Goal: Information Seeking & Learning: Check status

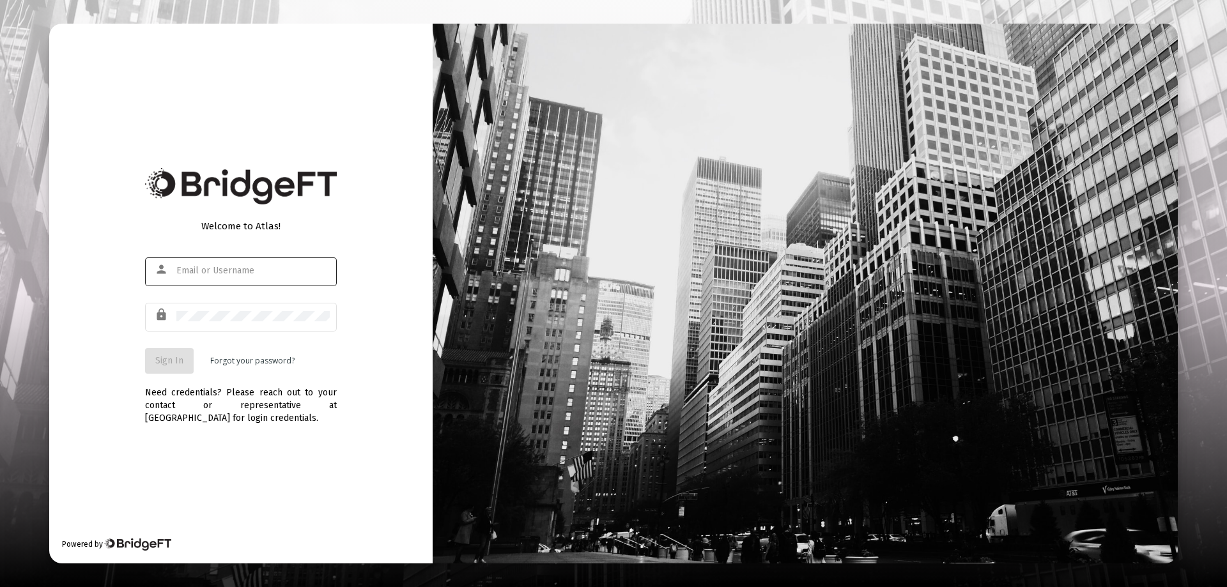
type input "[EMAIL_ADDRESS][DOMAIN_NAME]"
click at [169, 365] on span "Sign In" at bounding box center [169, 360] width 28 height 11
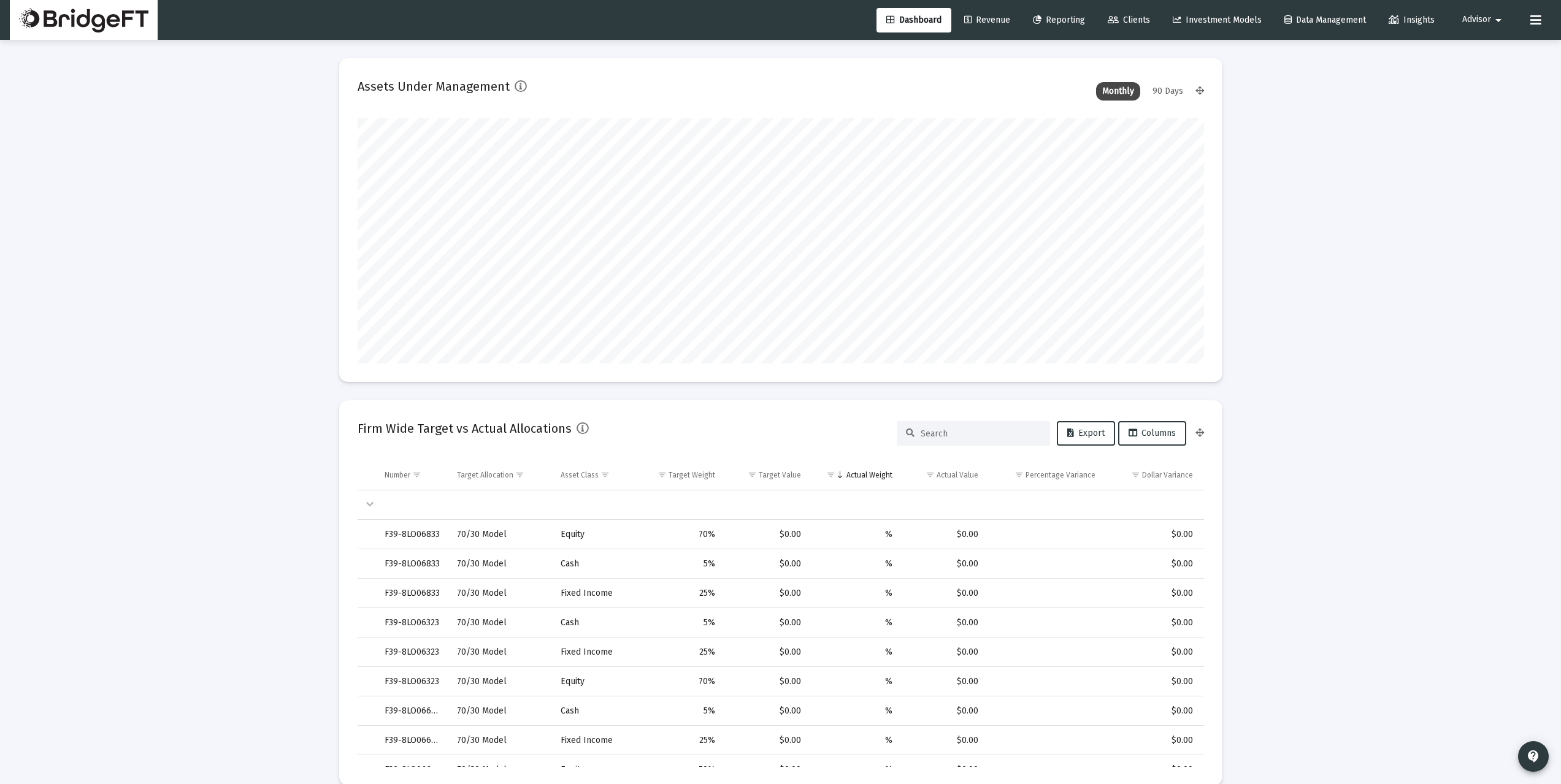
scroll to position [246, 456]
click at [1177, 562] on mat-icon "contact_support" at bounding box center [1532, 756] width 14 height 14
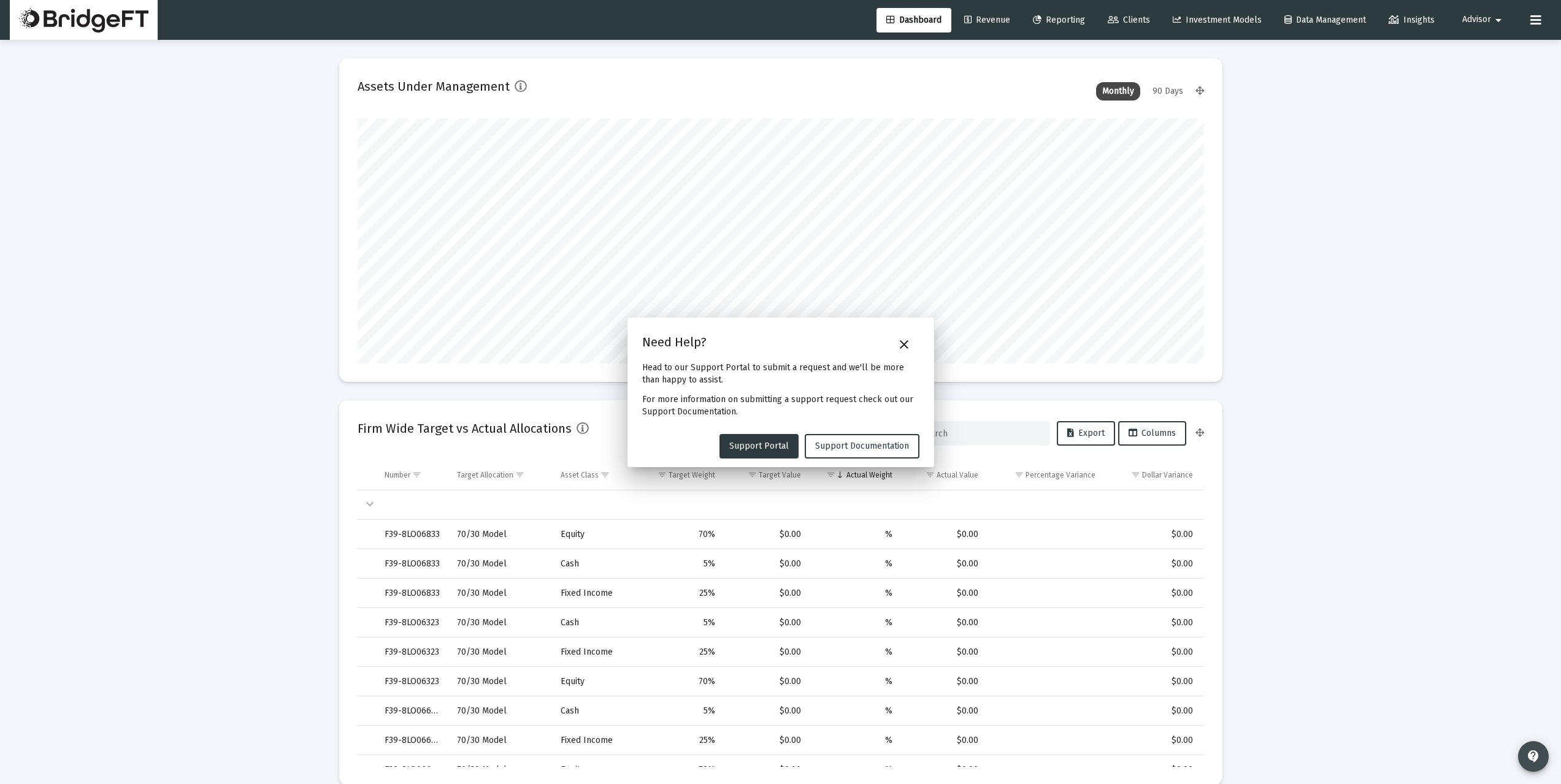
type input "[DATE]"
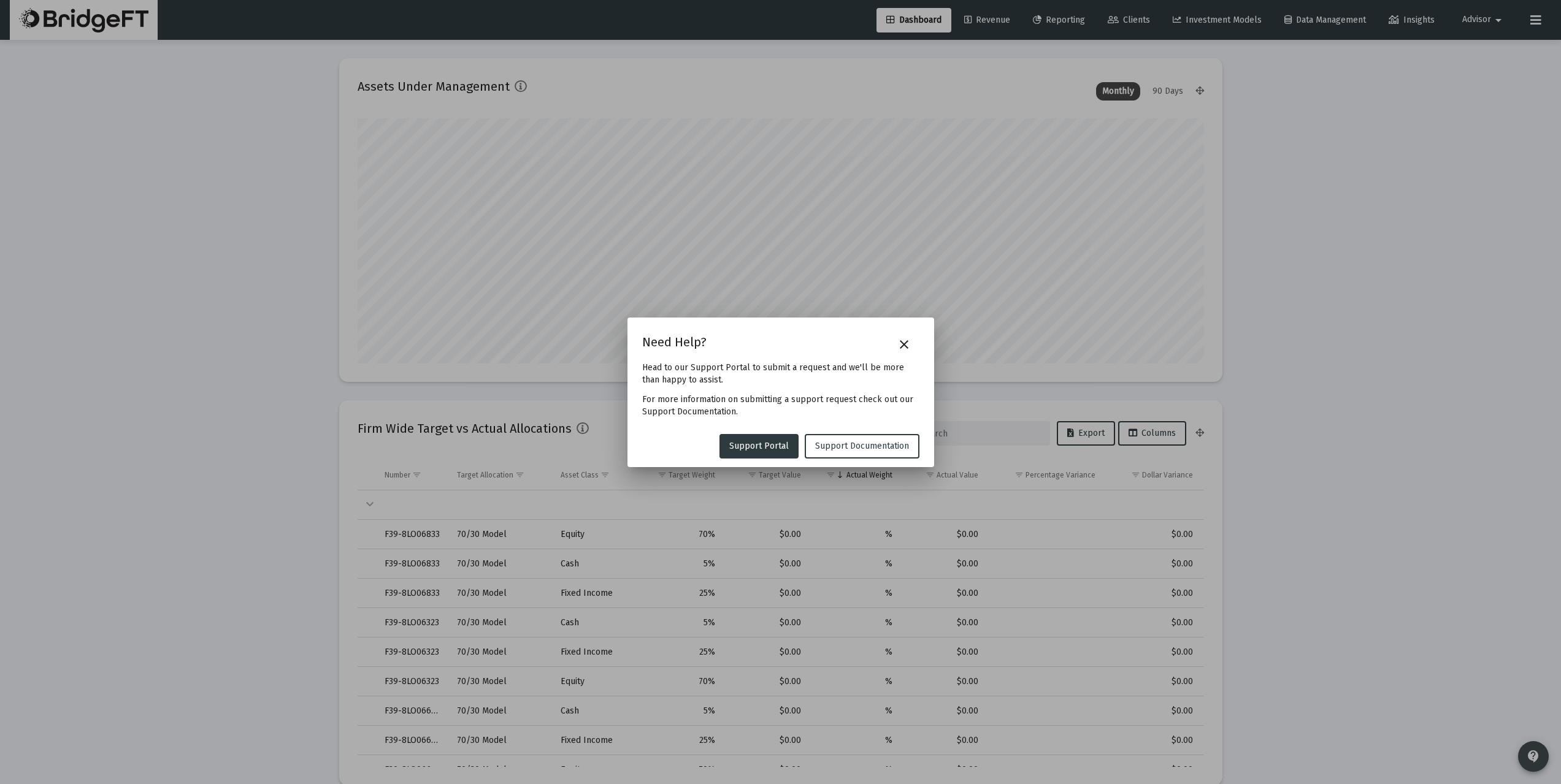
click at [1177, 562] on div at bounding box center [780, 392] width 1561 height 784
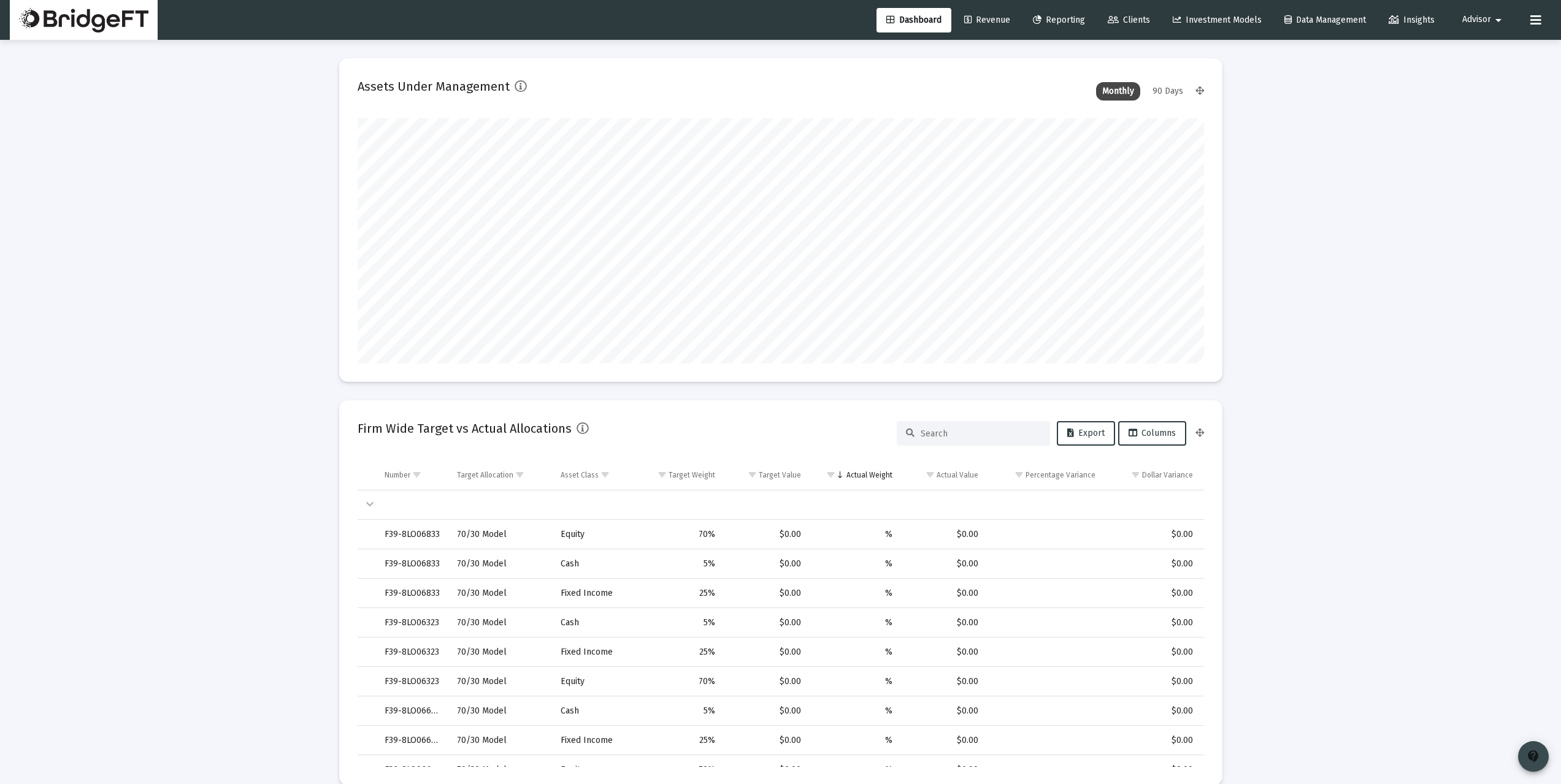
scroll to position [246, 396]
click at [1177, 562] on mat-icon "contact_support" at bounding box center [1532, 756] width 14 height 14
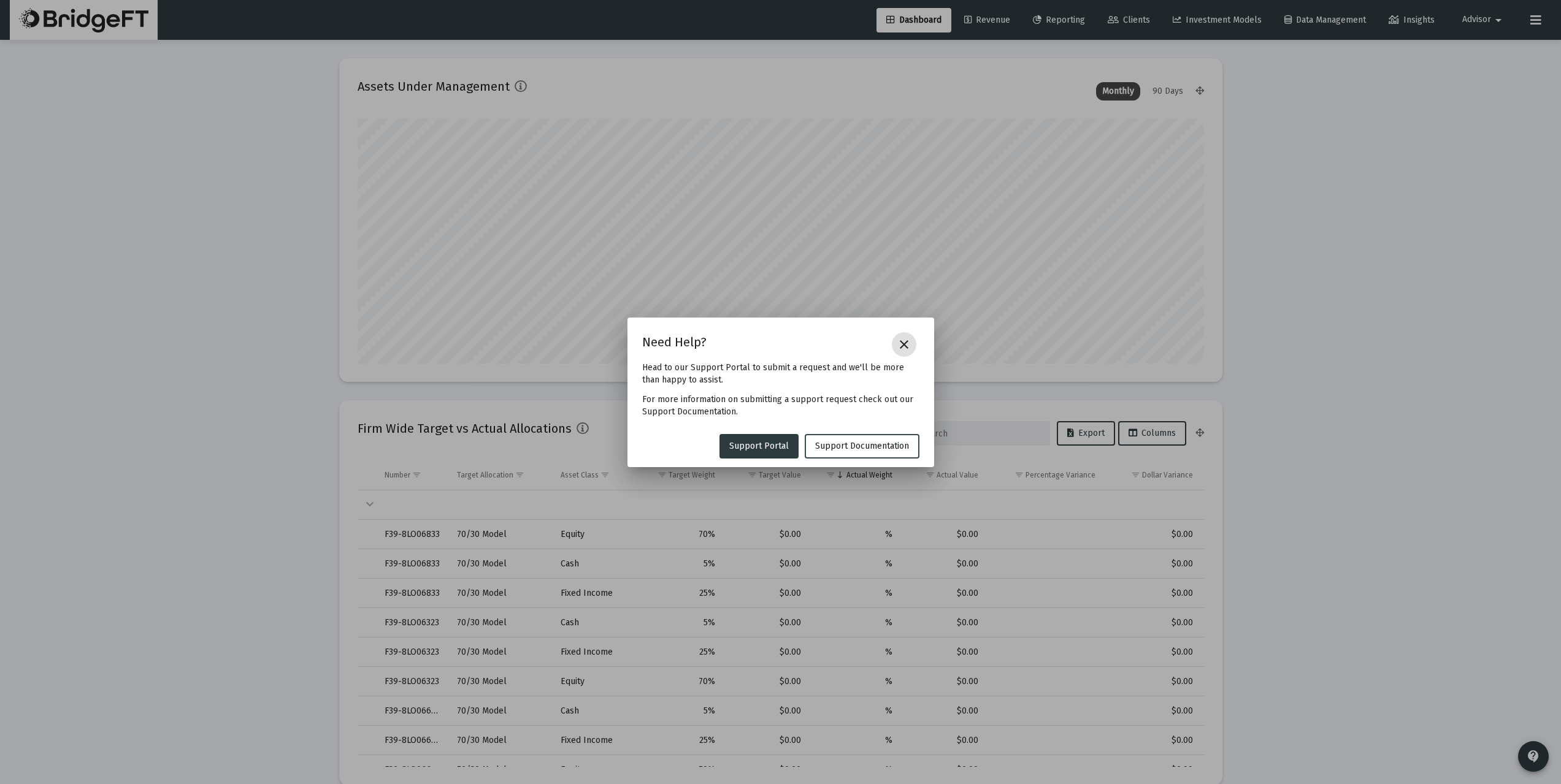
click at [869, 446] on span "Support Documentation" at bounding box center [862, 445] width 94 height 11
click at [907, 348] on mat-icon "close" at bounding box center [903, 344] width 14 height 14
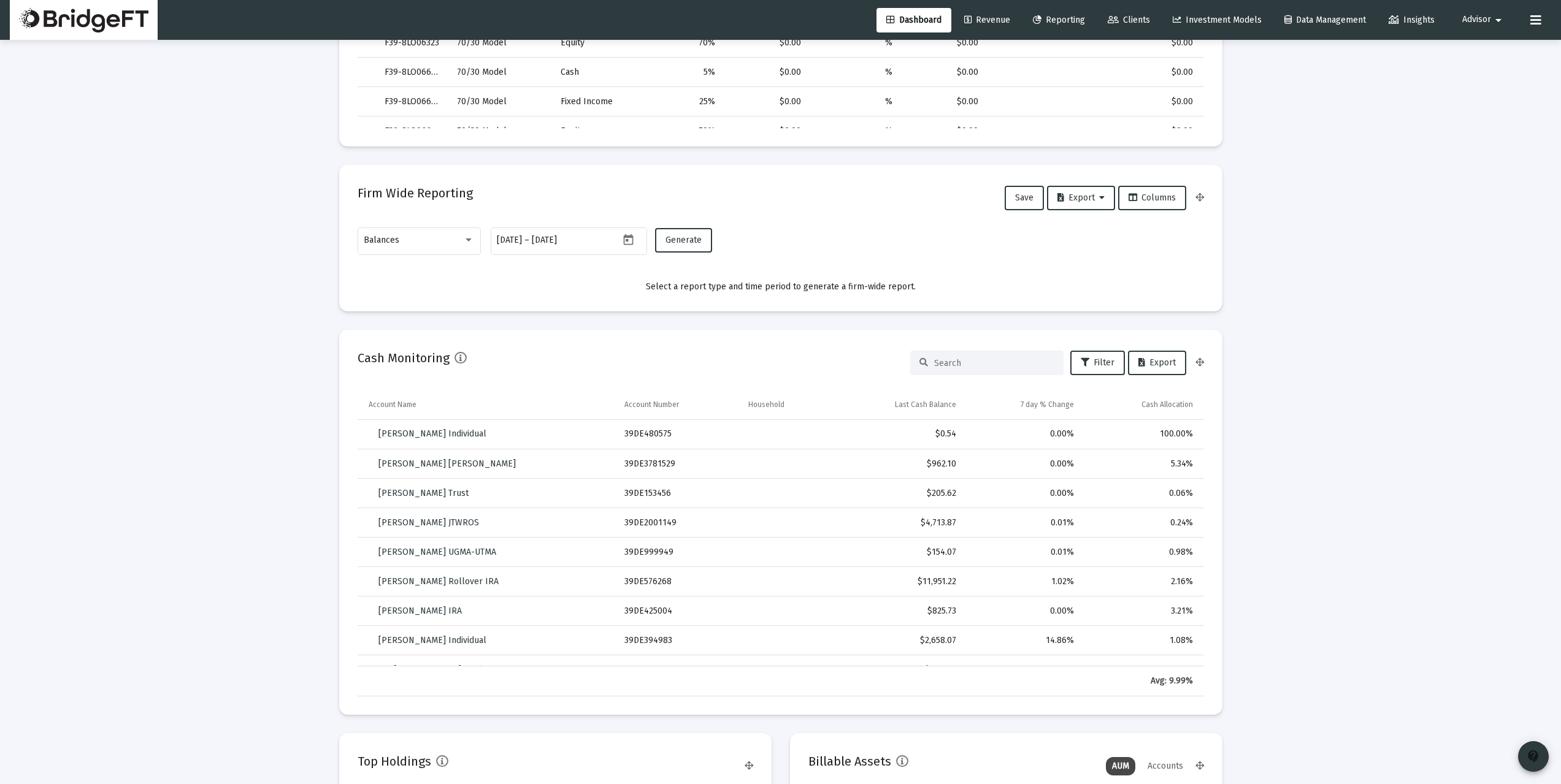
scroll to position [592, 0]
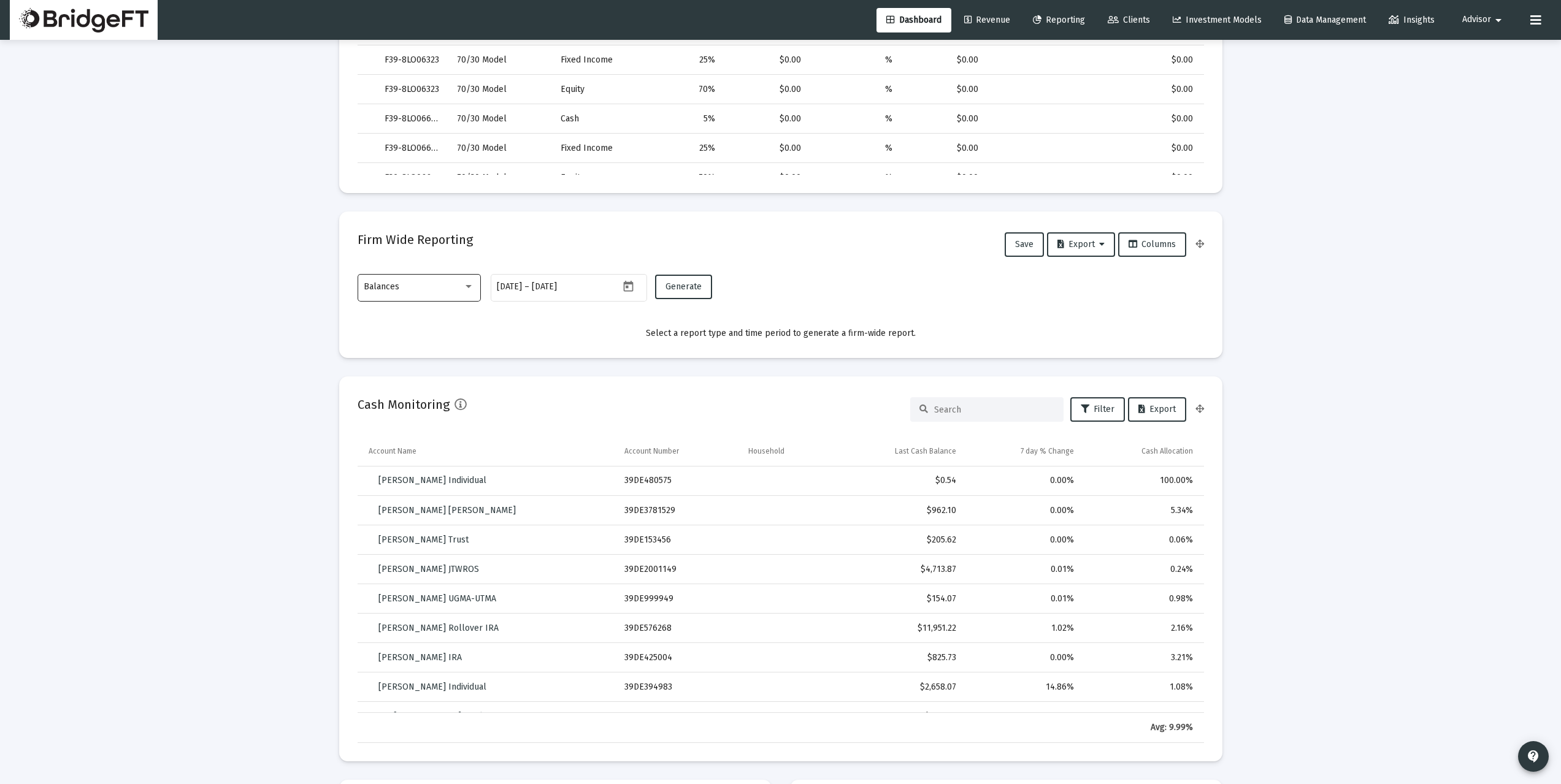
click at [454, 284] on div "Balances" at bounding box center [413, 287] width 99 height 10
click at [224, 418] on div at bounding box center [780, 392] width 1561 height 784
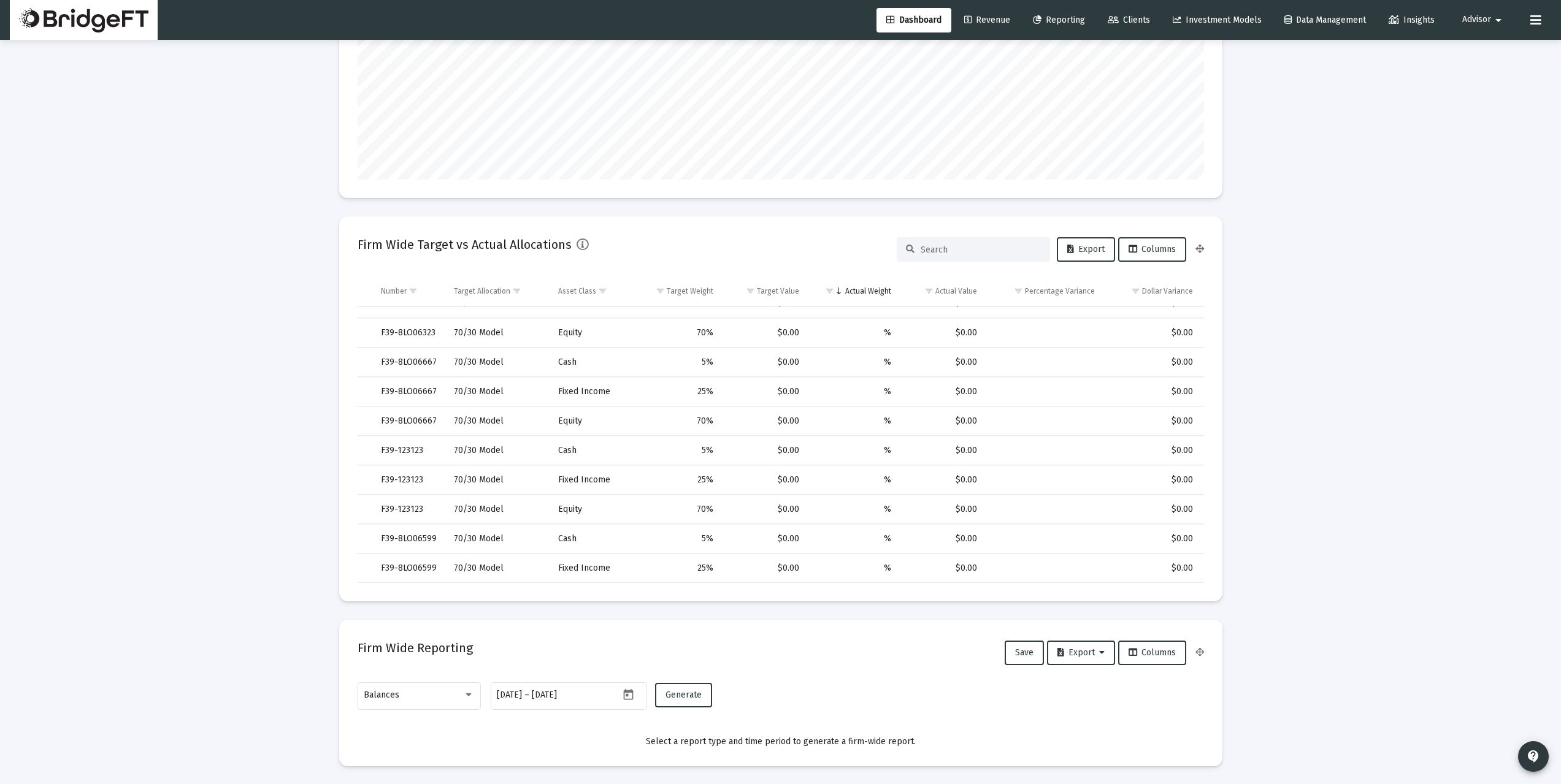
scroll to position [511, 0]
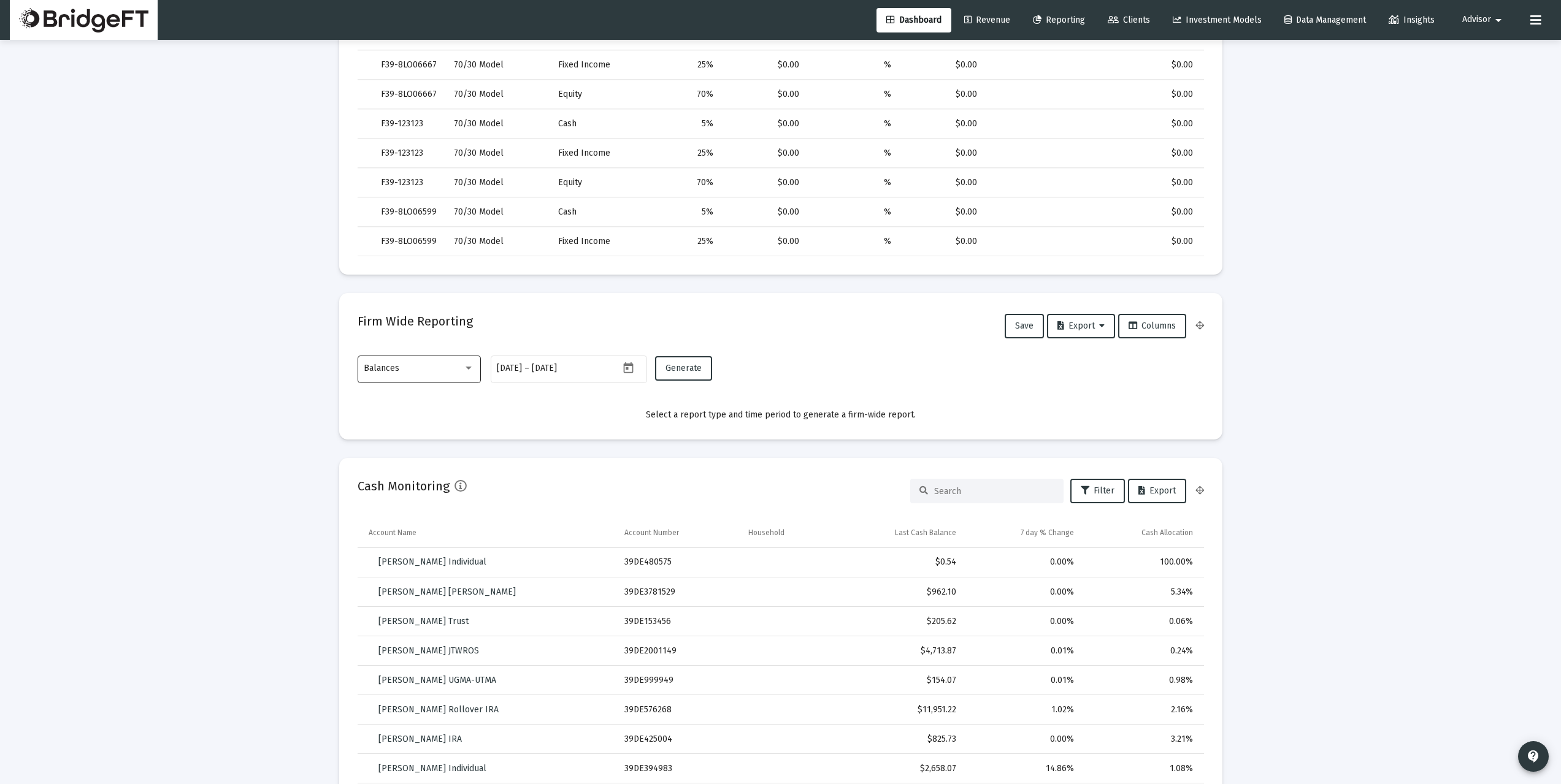
click at [465, 370] on div at bounding box center [468, 368] width 11 height 10
click at [392, 369] on span "Balances" at bounding box center [419, 368] width 110 height 26
click at [624, 362] on icon "Open calendar" at bounding box center [628, 368] width 12 height 12
click at [624, 408] on button "Previous month" at bounding box center [626, 409] width 25 height 25
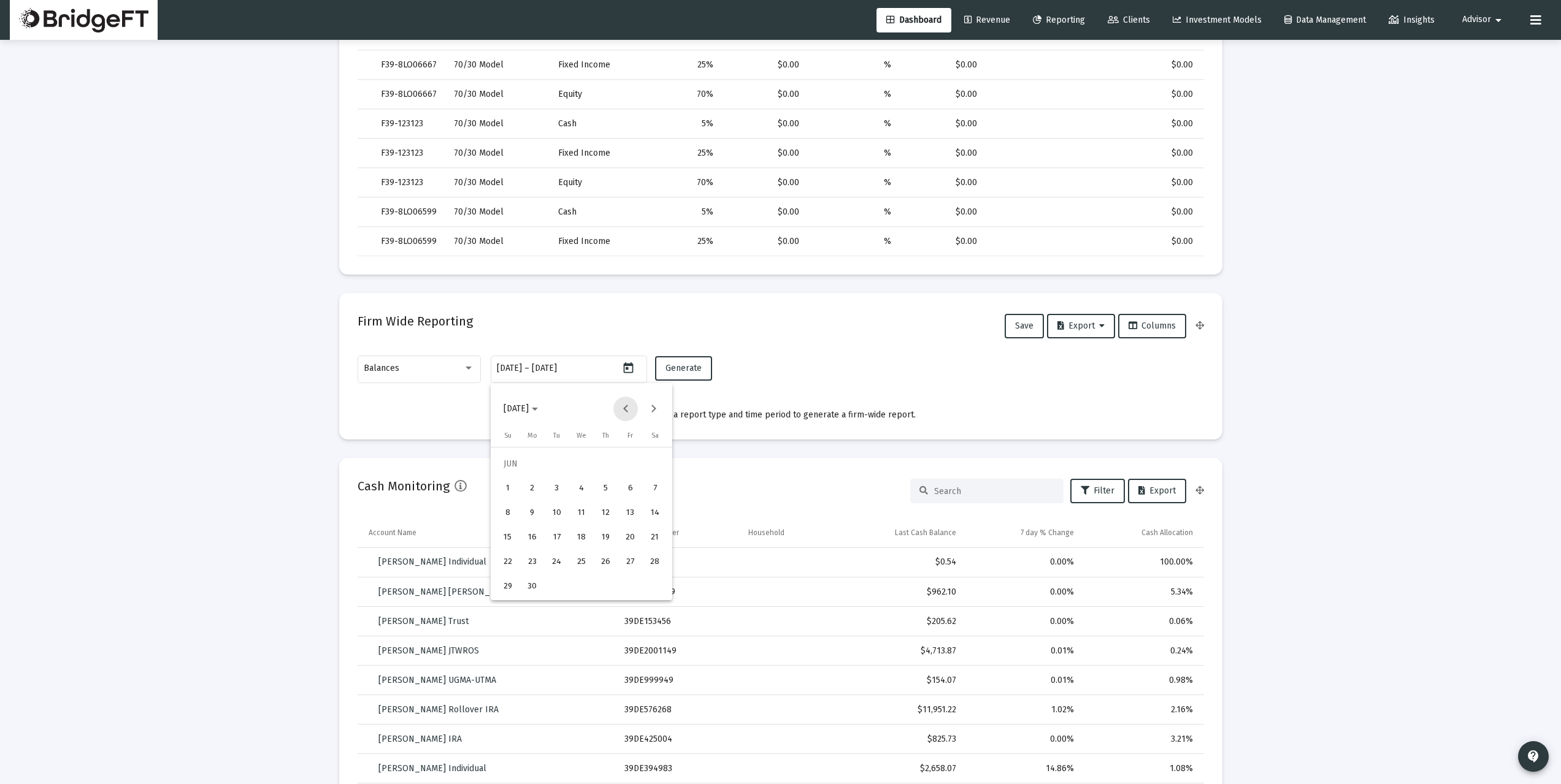
click at [624, 408] on button "Previous month" at bounding box center [626, 409] width 25 height 25
click at [653, 407] on button "Next month" at bounding box center [654, 409] width 25 height 25
click at [537, 562] on div "30" at bounding box center [532, 586] width 22 height 22
type input "[DATE]"
click at [537, 562] on div "30" at bounding box center [532, 586] width 22 height 22
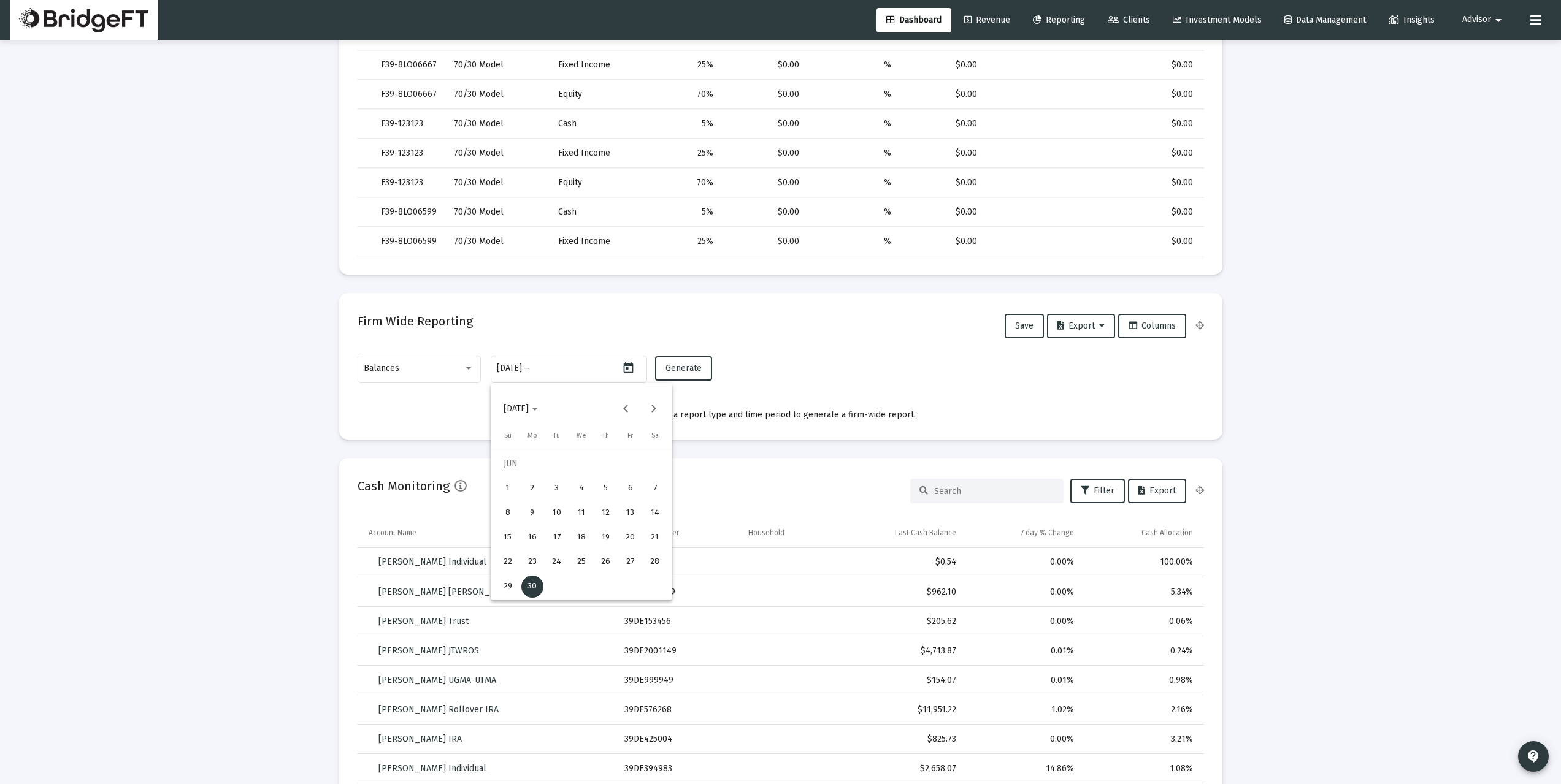
type input "[DATE]"
click at [688, 364] on span "Generate" at bounding box center [684, 368] width 36 height 11
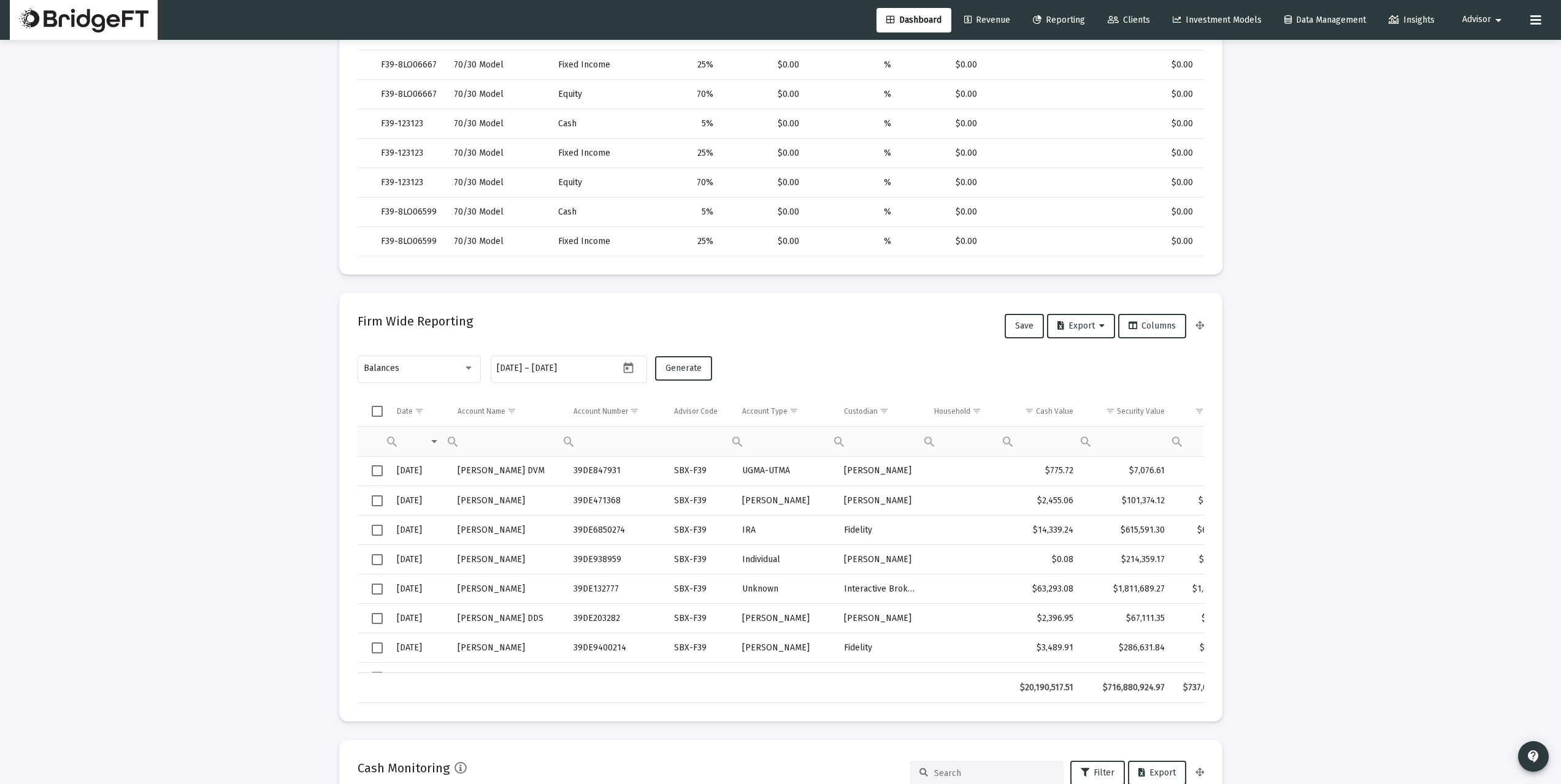
drag, startPoint x: 1013, startPoint y: 689, endPoint x: 1158, endPoint y: 685, distance: 145.1
click at [1158, 562] on tr "$20,190,517.51 $716,880,924.97 $737,050,901.37" at bounding box center [805, 687] width 898 height 30
click at [1142, 562] on div "$716,880,924.97" at bounding box center [1127, 687] width 74 height 12
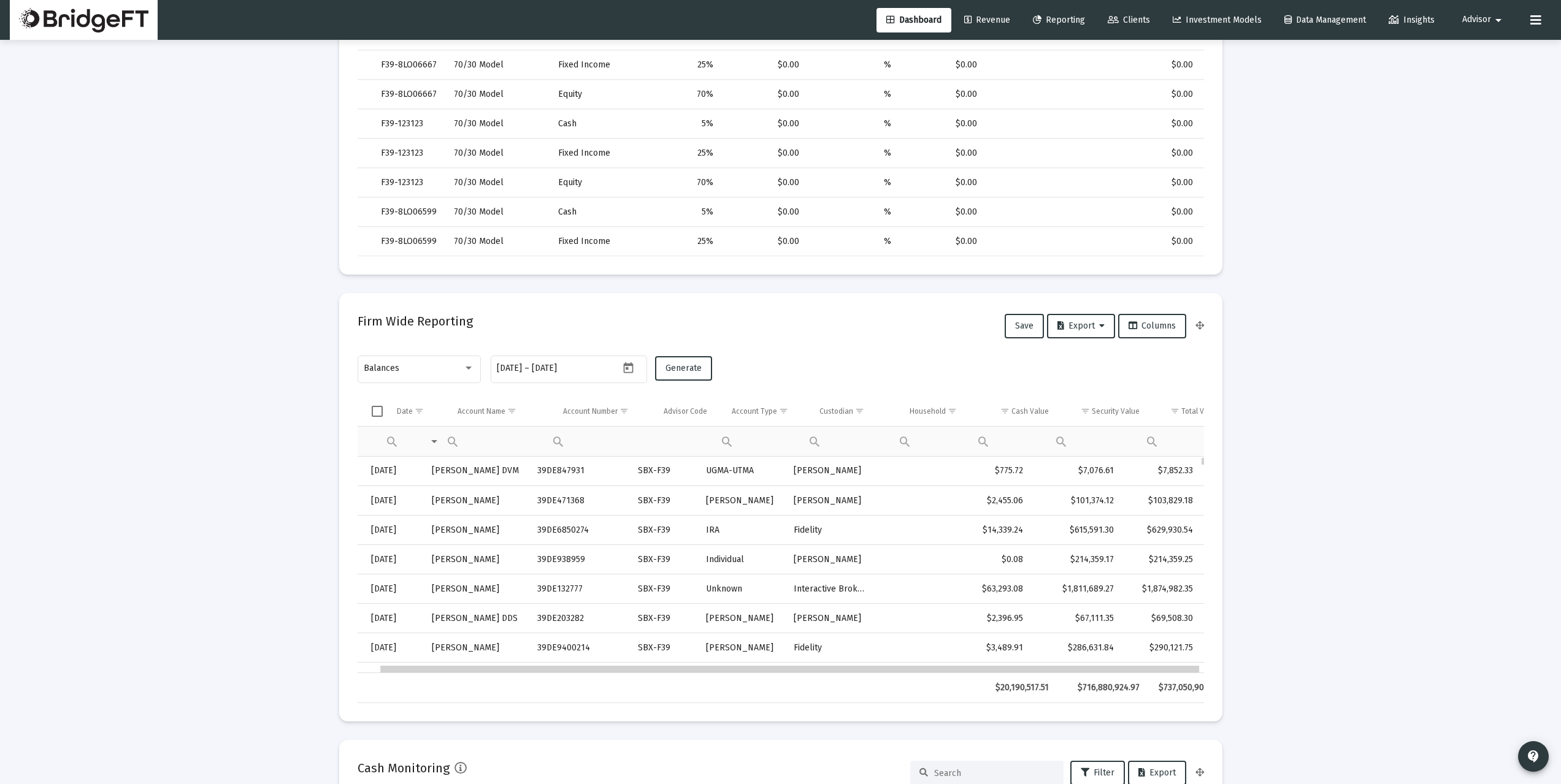
scroll to position [0, 26]
drag, startPoint x: 1038, startPoint y: 669, endPoint x: 1150, endPoint y: 670, distance: 112.0
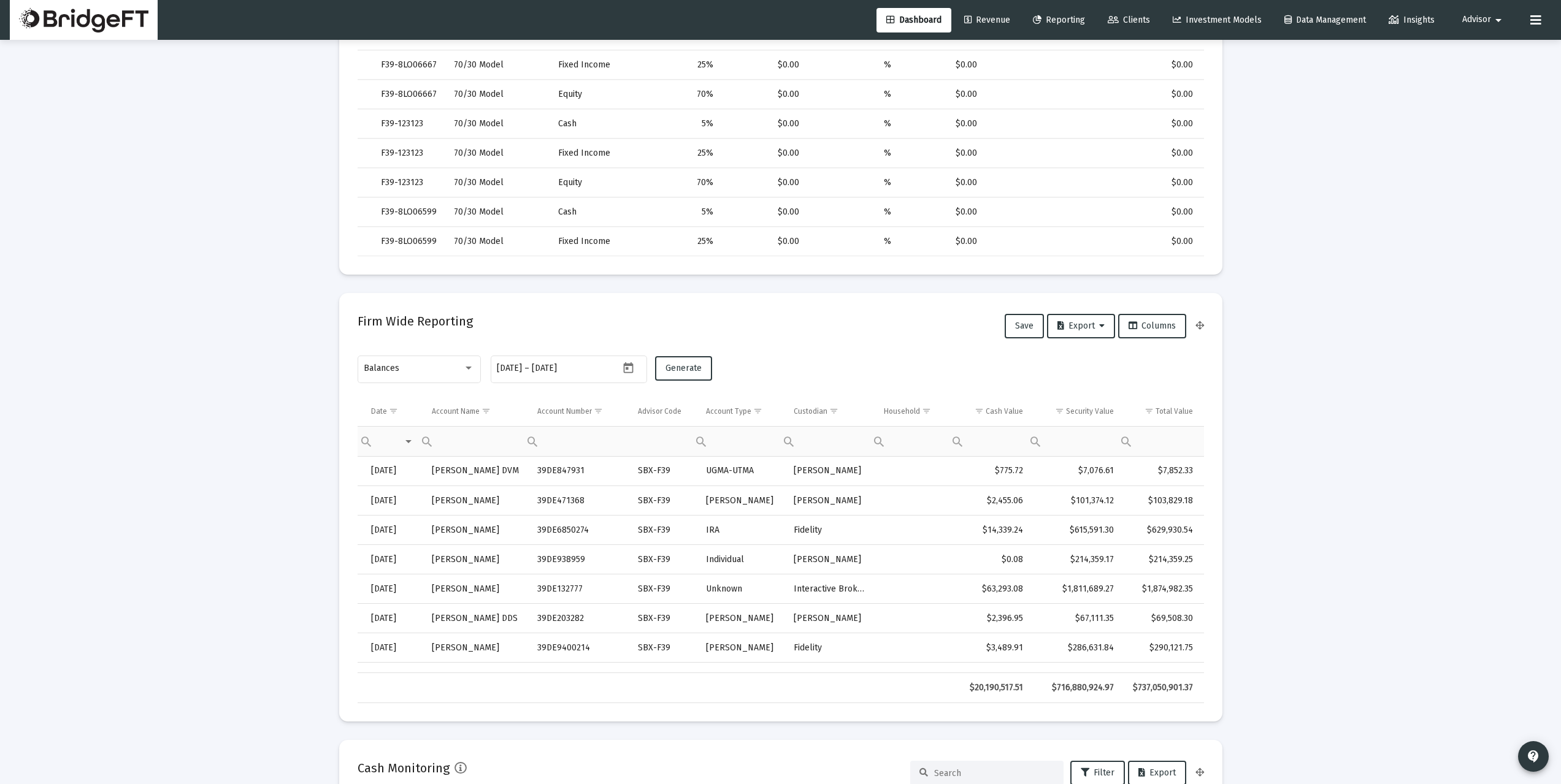
drag, startPoint x: 1130, startPoint y: 689, endPoint x: 1207, endPoint y: 687, distance: 77.0
click at [1177, 562] on mat-card "Firm Wide Reporting Save Export Columns Balances [DATE] [DATE] – [DATE] Generat…" at bounding box center [780, 507] width 883 height 429
drag, startPoint x: 1141, startPoint y: 694, endPoint x: 1183, endPoint y: 685, distance: 43.0
click at [1177, 562] on div "$737,050,901.37" at bounding box center [1162, 687] width 61 height 12
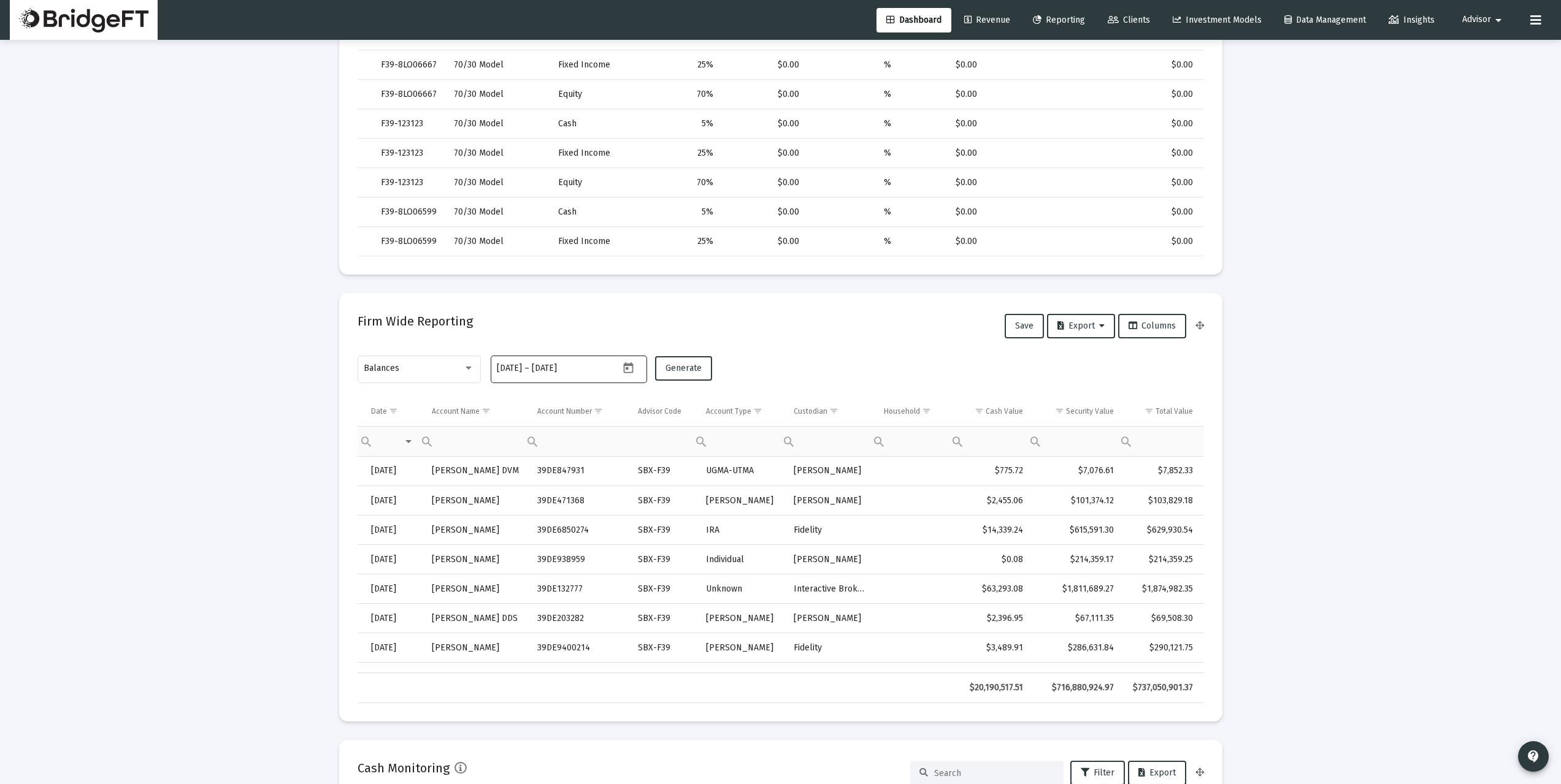
click at [622, 364] on icon "Open calendar" at bounding box center [628, 368] width 12 height 12
click at [180, 436] on div at bounding box center [780, 392] width 1561 height 784
click at [442, 368] on div "Balances" at bounding box center [413, 368] width 99 height 10
click at [252, 393] on div at bounding box center [780, 392] width 1561 height 784
click at [442, 363] on div "Balances" at bounding box center [419, 368] width 110 height 30
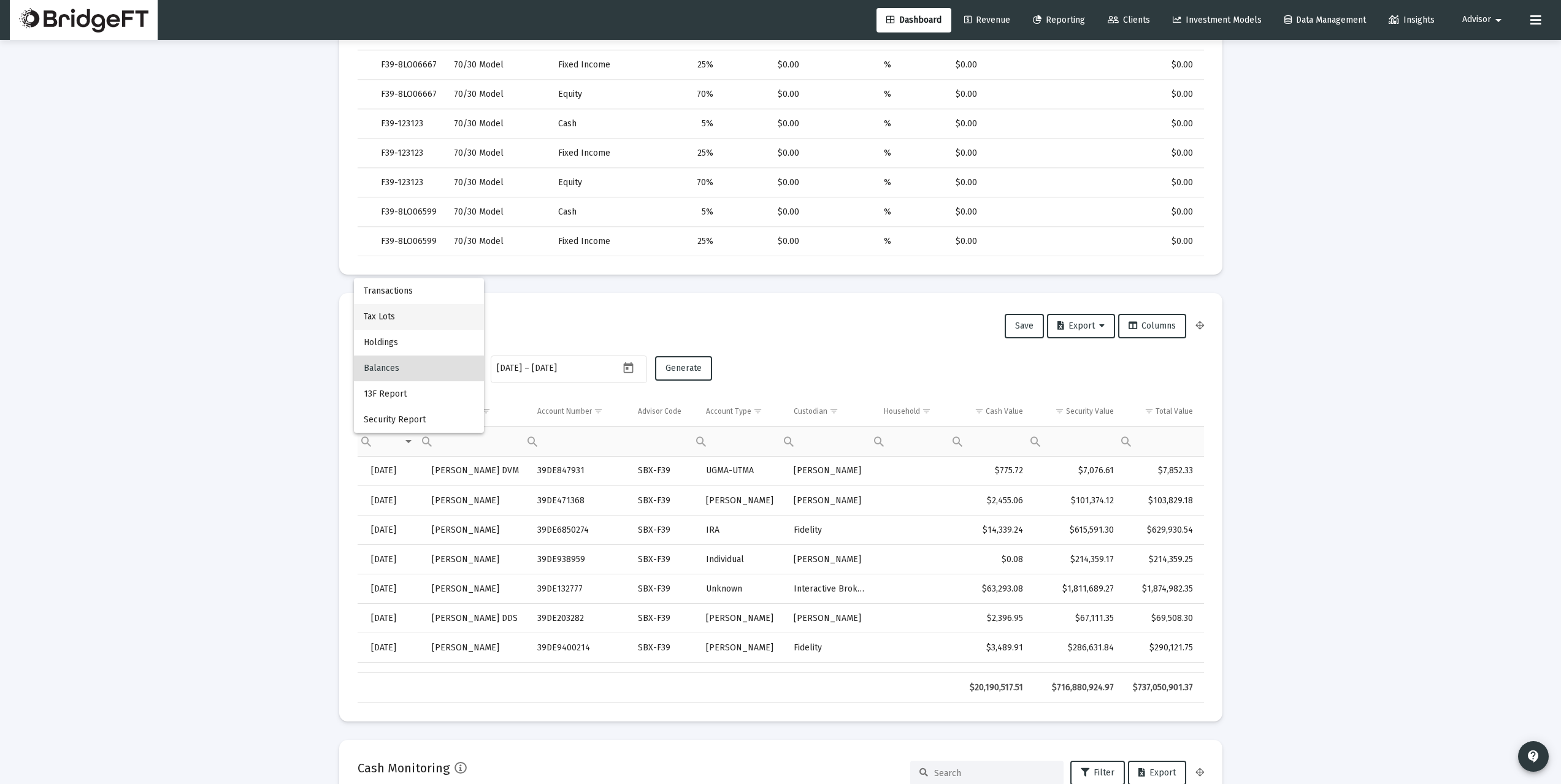
click at [407, 318] on span "Tax Lots" at bounding box center [419, 317] width 110 height 26
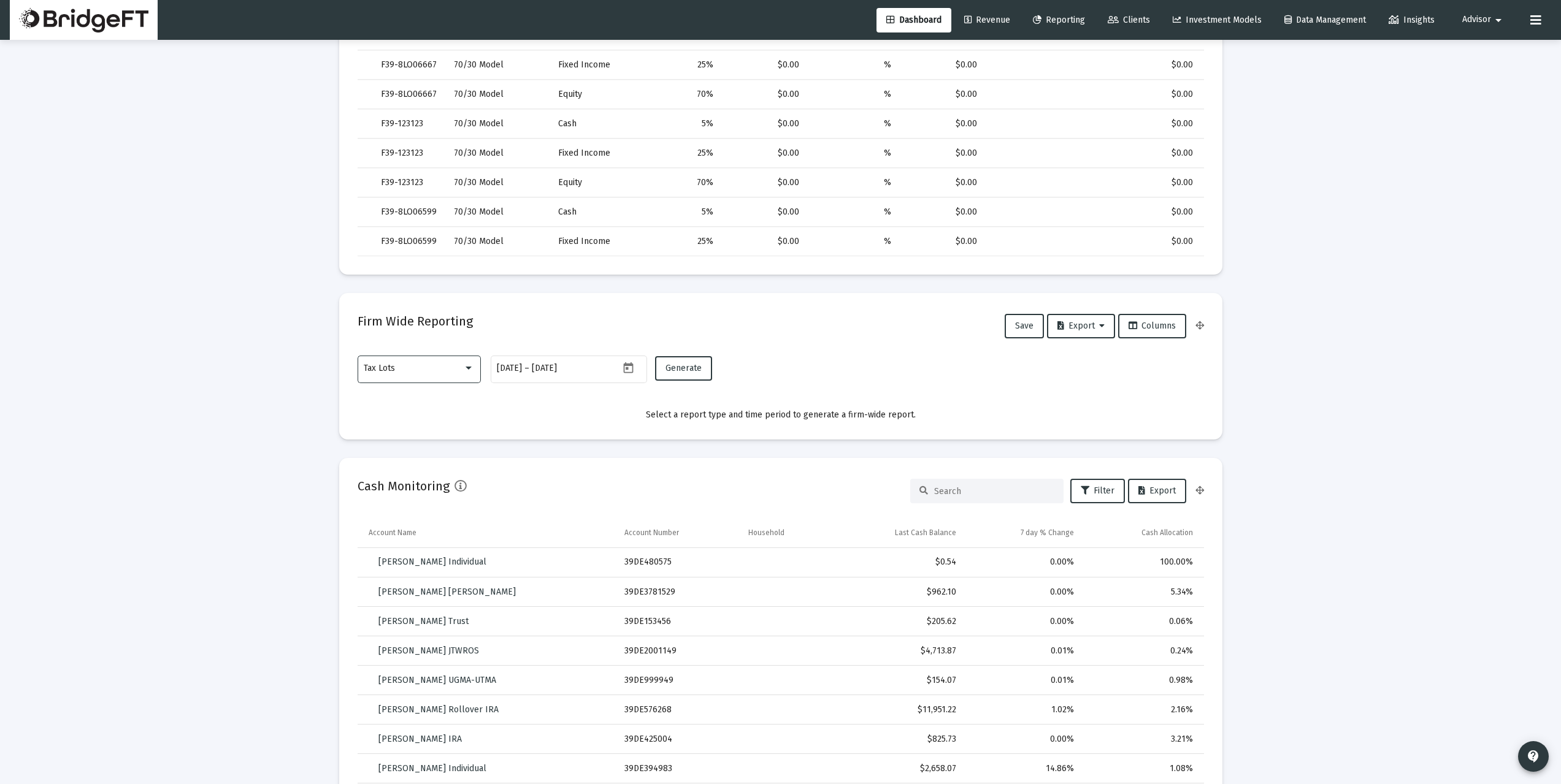
click at [444, 371] on div "Tax Lots" at bounding box center [413, 368] width 99 height 10
drag, startPoint x: 409, startPoint y: 342, endPoint x: 505, endPoint y: 459, distance: 151.3
click at [409, 341] on span "Transactions" at bounding box center [419, 343] width 110 height 26
click at [439, 373] on div "Transactions" at bounding box center [419, 368] width 110 height 30
click at [295, 364] on div at bounding box center [780, 392] width 1561 height 784
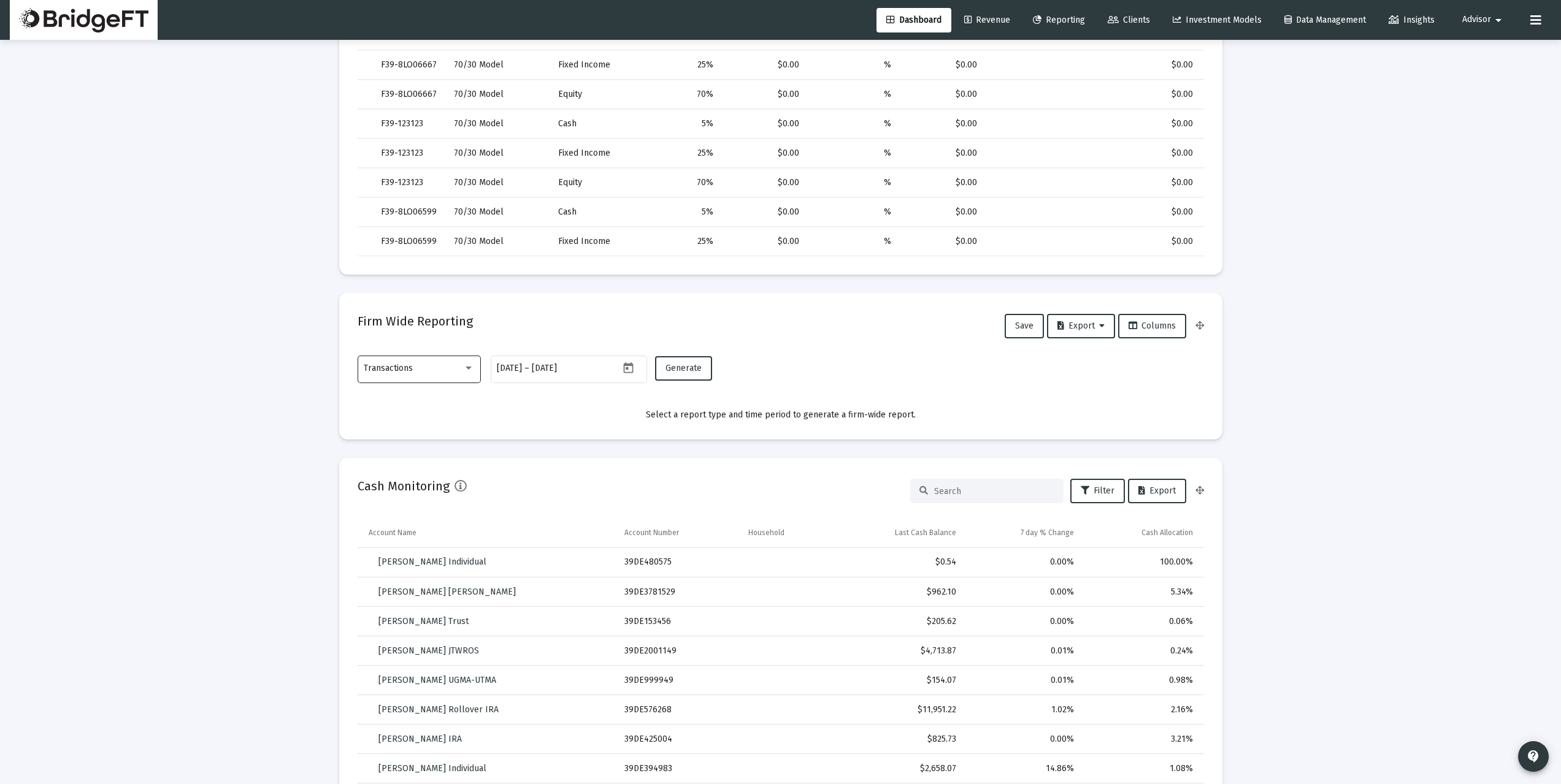
click at [417, 373] on div "Transactions" at bounding box center [419, 368] width 110 height 30
click at [245, 430] on div at bounding box center [780, 392] width 1561 height 784
